Goal: Transaction & Acquisition: Purchase product/service

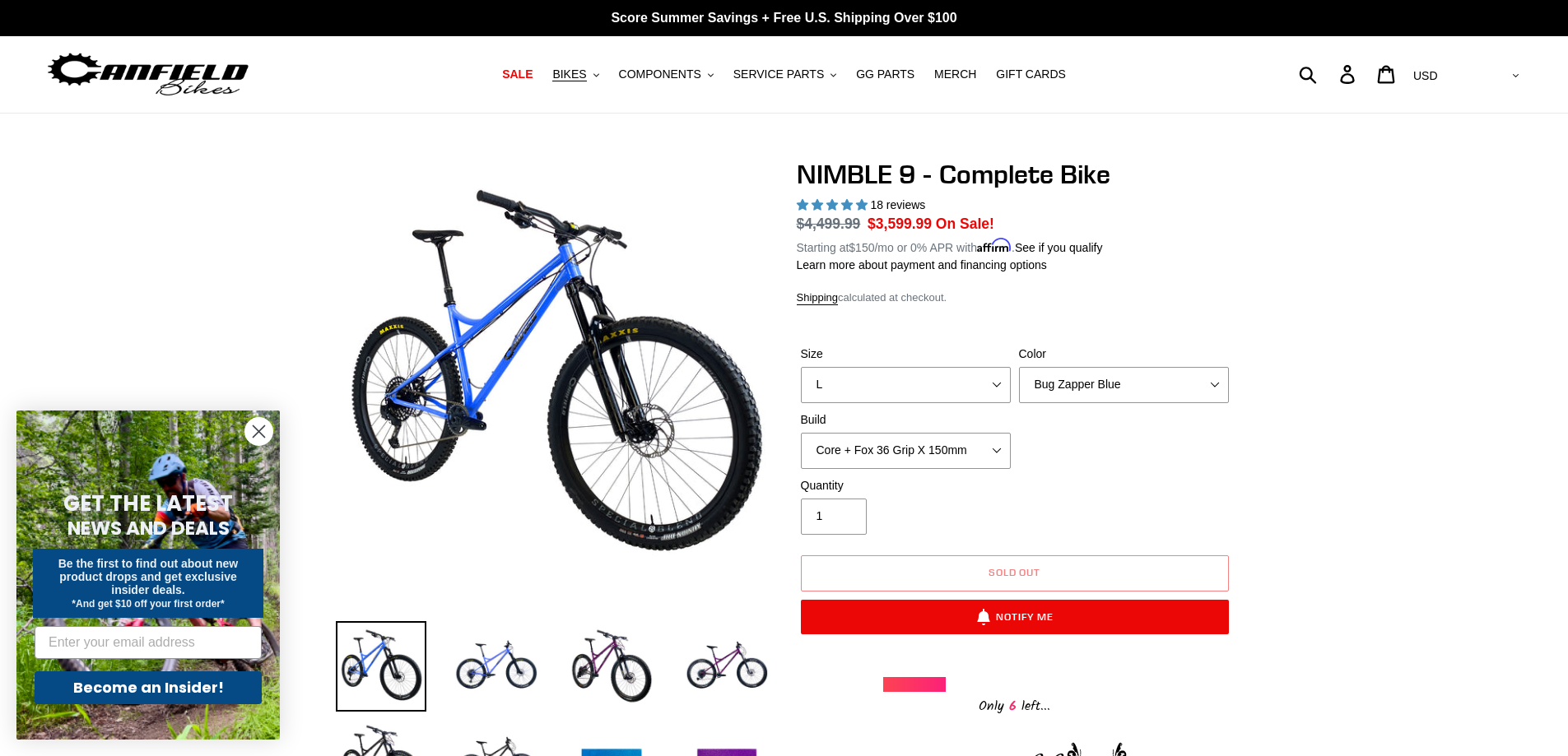
select select "L"
select select "highest-rating"
click at [995, 442] on select "Core + Fox 36 Grip X 150mm Pro + Fox 36 Grip X 150mm Core + RockShox Lyrik Ulti…" at bounding box center [906, 450] width 210 height 36
select select "Pro + Fox 36 Grip X 150mm"
click at [801, 432] on select "Core + Fox 36 Grip X 150mm Pro + Fox 36 Grip X 150mm Core + RockShox Lyrik Ulti…" at bounding box center [906, 450] width 210 height 36
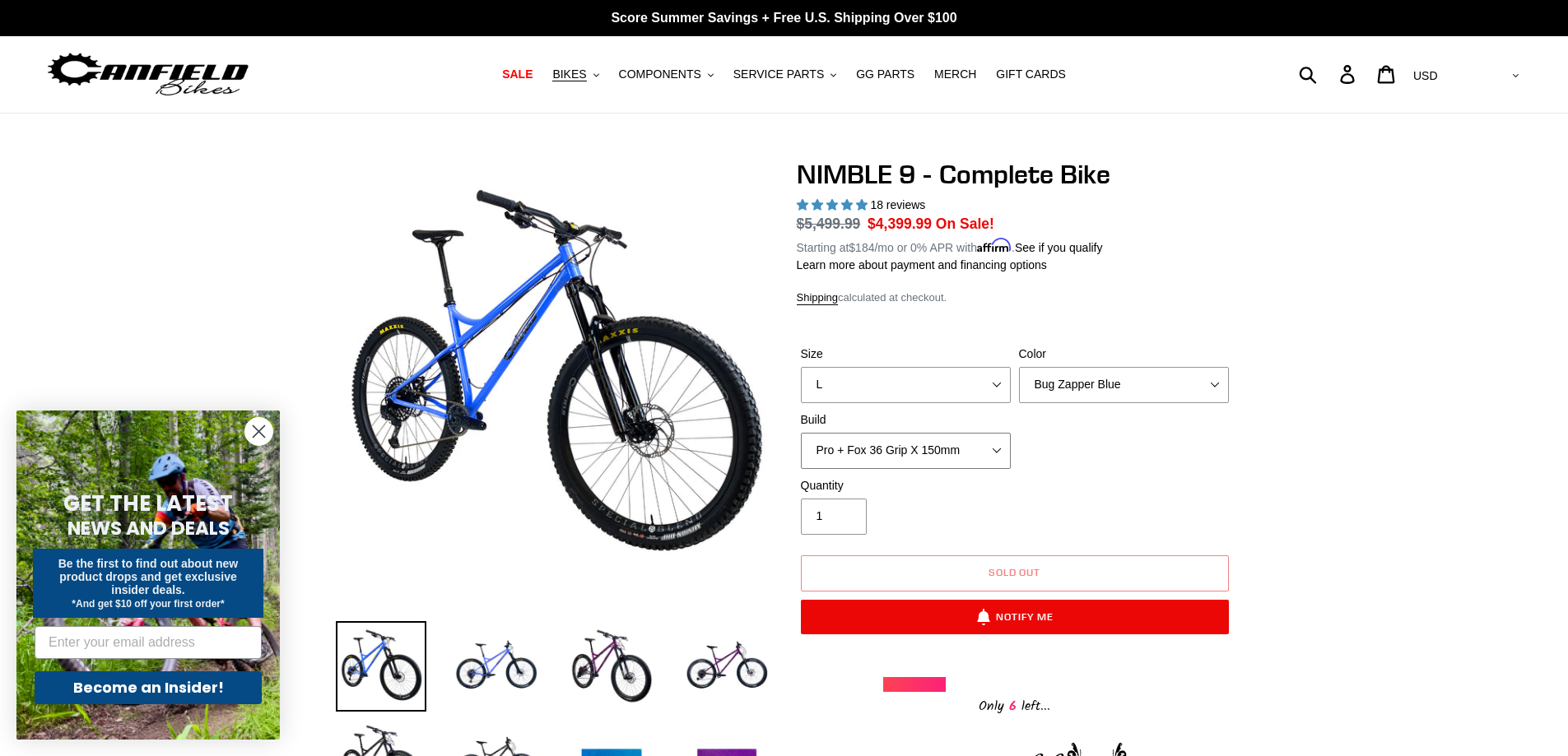
click at [992, 451] on select "Core + Fox 36 Grip X 150mm Pro + Fox 36 Grip X 150mm Core + RockShox Lyrik Ulti…" at bounding box center [906, 450] width 210 height 36
